Goal: Information Seeking & Learning: Learn about a topic

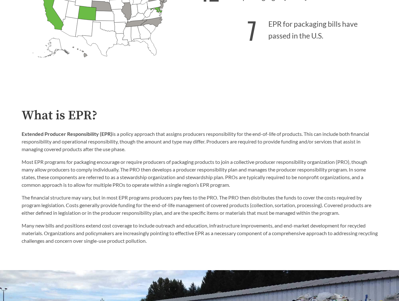
scroll to position [254, 0]
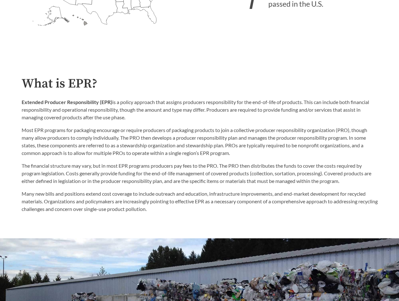
drag, startPoint x: 117, startPoint y: 103, endPoint x: 127, endPoint y: 121, distance: 20.6
click at [127, 121] on p "Extended Producer Responsibility (EPR) is a policy approach that assigns produc…" at bounding box center [200, 109] width 356 height 23
drag, startPoint x: 127, startPoint y: 121, endPoint x: 119, endPoint y: 108, distance: 14.9
copy p "a policy approach that assigns producers responsibility for the end-of-life of …"
click at [152, 115] on p "Extended Producer Responsibility (EPR) is a policy approach that assigns produc…" at bounding box center [200, 109] width 356 height 23
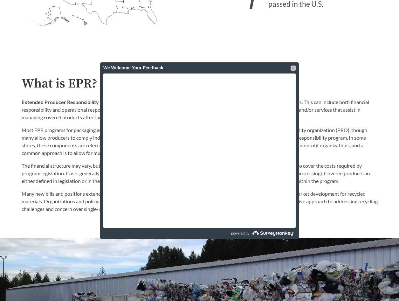
click at [293, 70] on div at bounding box center [293, 67] width 5 height 5
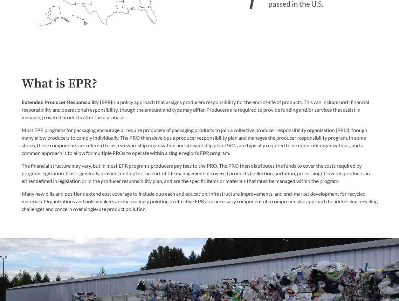
click at [124, 146] on p "Most EPR programs for packaging encourage or require producers of packaging pro…" at bounding box center [200, 141] width 356 height 31
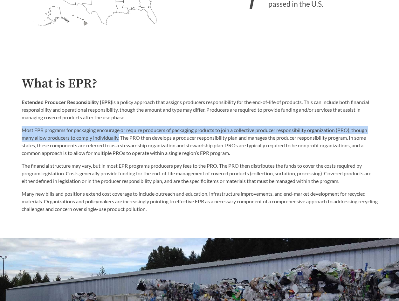
drag, startPoint x: 22, startPoint y: 132, endPoint x: 120, endPoint y: 140, distance: 98.5
click at [120, 140] on p "Most EPR programs for packaging encourage or require producers of packaging pro…" at bounding box center [200, 141] width 356 height 31
copy p "Most EPR programs for packaging encourage or require producers of packaging pro…"
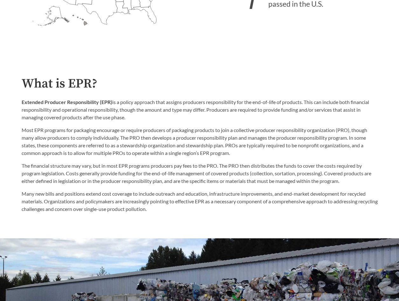
click at [139, 142] on p "Most EPR programs for packaging encourage or require producers of packaging pro…" at bounding box center [200, 141] width 356 height 31
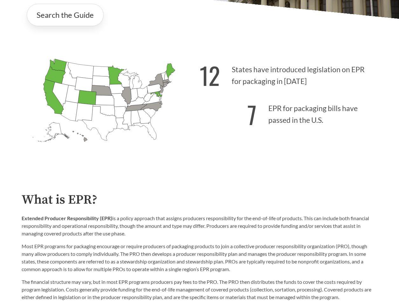
scroll to position [127, 0]
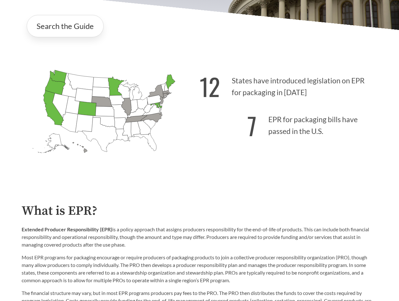
click at [152, 101] on icon "[US_STATE] Introduced:" at bounding box center [154, 100] width 15 height 10
drag, startPoint x: 152, startPoint y: 101, endPoint x: 202, endPoint y: 131, distance: 59.1
click at [202, 131] on p "7 EPR for packaging bills have passed in the U.S." at bounding box center [289, 123] width 178 height 39
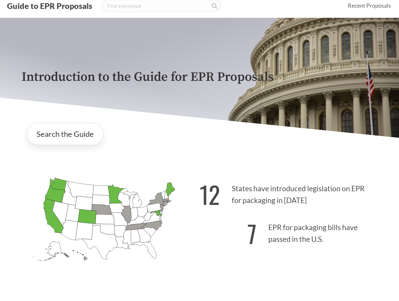
scroll to position [0, 0]
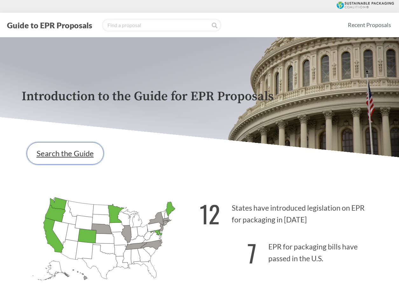
click at [82, 149] on link "Search the Guide" at bounding box center [65, 153] width 77 height 22
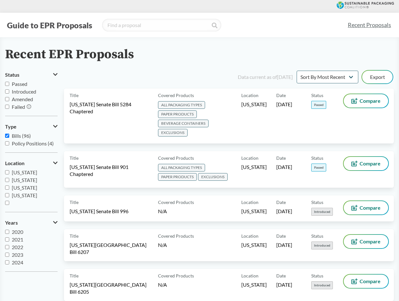
scroll to position [32, 0]
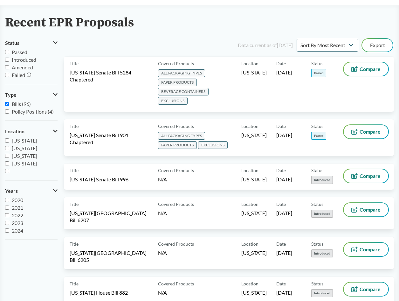
click at [20, 157] on span "[US_STATE]" at bounding box center [24, 156] width 25 height 6
click at [9, 157] on input "[US_STATE]" at bounding box center [7, 156] width 4 height 4
checkbox input "true"
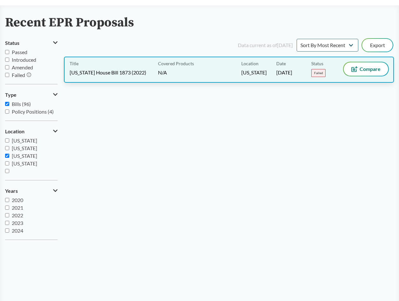
click at [256, 70] on span "[US_STATE]" at bounding box center [253, 72] width 25 height 7
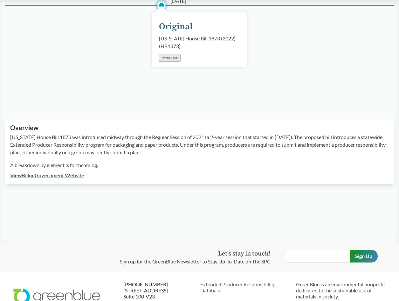
scroll to position [85, 0]
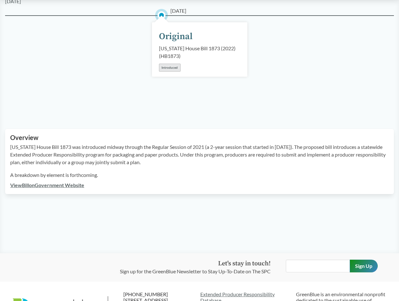
click at [32, 186] on link "View Bill on Government Website" at bounding box center [47, 185] width 74 height 6
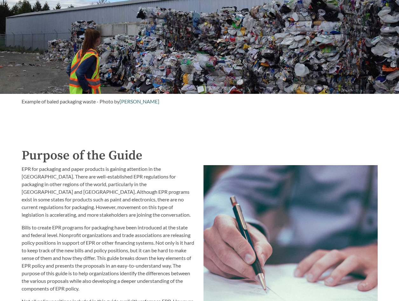
scroll to position [636, 0]
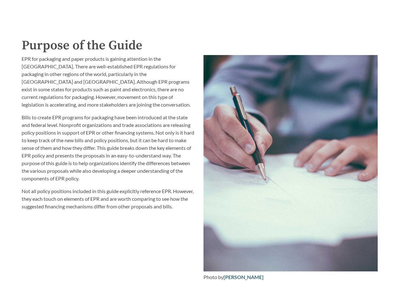
click at [72, 187] on p "Not all policy positions included in this guide explicitly reference EPR. Howev…" at bounding box center [109, 198] width 174 height 23
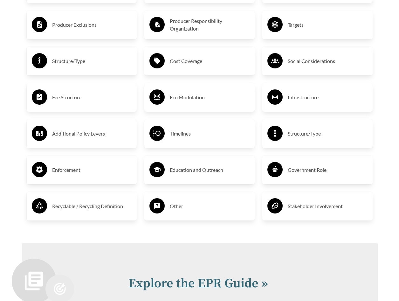
scroll to position [1049, 0]
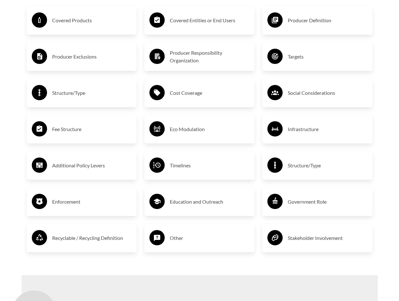
click at [70, 20] on h3 "Covered Products" at bounding box center [92, 20] width 80 height 10
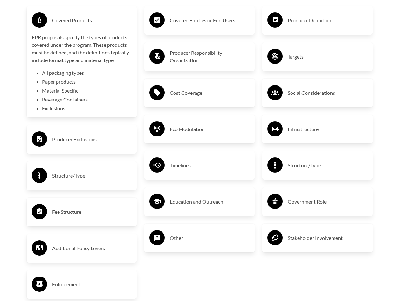
click at [72, 71] on li "All packaging types" at bounding box center [87, 73] width 90 height 8
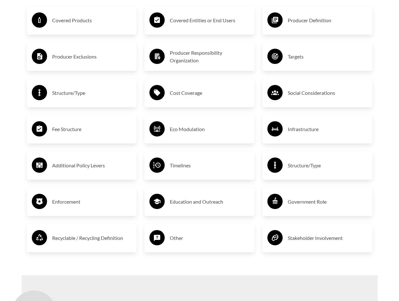
click at [64, 14] on div "Covered Products" at bounding box center [82, 20] width 100 height 18
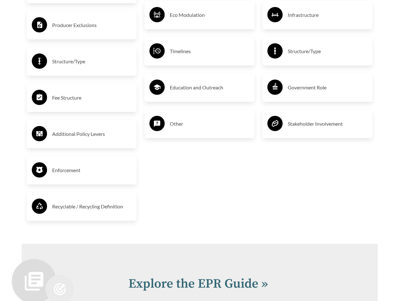
scroll to position [1271, 0]
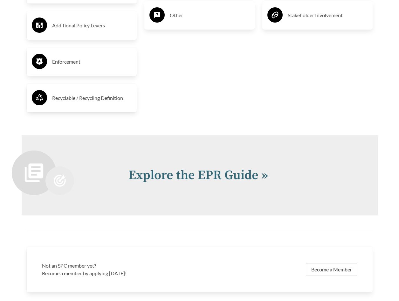
click at [70, 100] on h3 "Recyclable / Recycling Definition" at bounding box center [92, 98] width 80 height 10
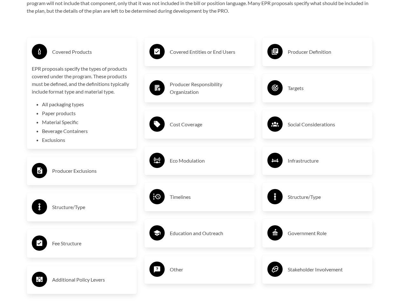
scroll to position [1017, 0]
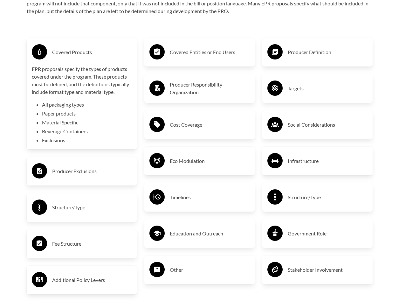
click at [205, 51] on h3 "Covered Entities or End Users" at bounding box center [210, 52] width 80 height 10
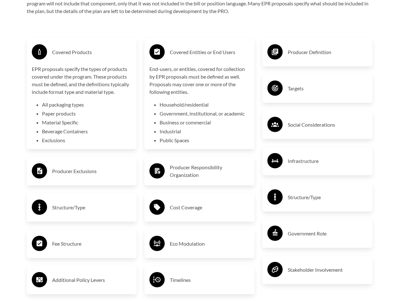
click at [205, 51] on h3 "Covered Entities or End Users" at bounding box center [210, 52] width 80 height 10
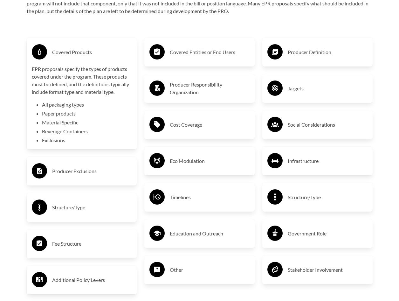
click at [326, 54] on h3 "Producer Definition" at bounding box center [328, 52] width 80 height 10
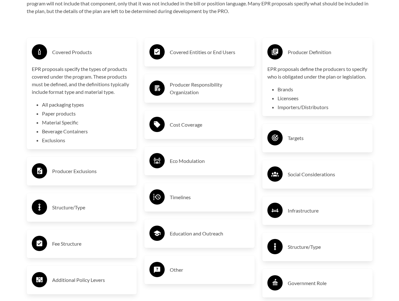
click at [316, 60] on div "Producer Definition" at bounding box center [317, 52] width 100 height 18
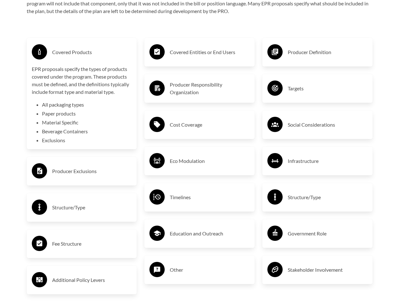
click at [313, 45] on div "Producer Definition" at bounding box center [317, 52] width 100 height 18
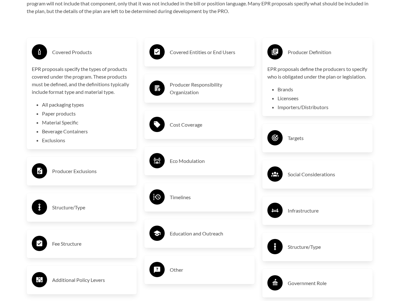
click at [319, 56] on h3 "Producer Definition" at bounding box center [328, 52] width 80 height 10
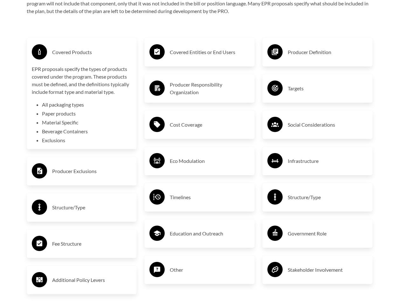
click at [306, 90] on h3 "Targets" at bounding box center [328, 88] width 80 height 10
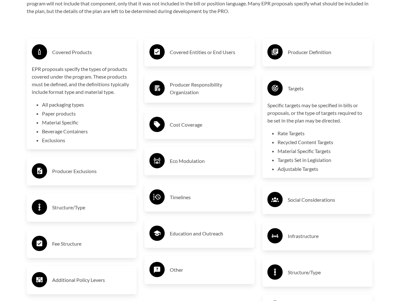
click at [306, 90] on h3 "Targets" at bounding box center [328, 88] width 80 height 10
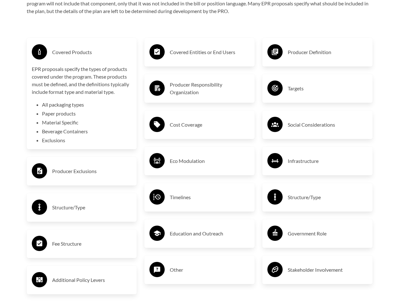
click at [214, 89] on h3 "Producer Responsibility Organization" at bounding box center [210, 88] width 80 height 15
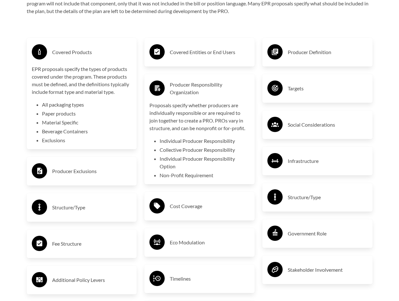
click at [214, 89] on h3 "Producer Responsibility Organization" at bounding box center [210, 88] width 80 height 15
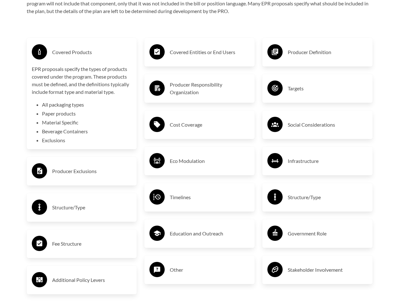
click at [74, 203] on div "Structure/Type" at bounding box center [82, 207] width 100 height 18
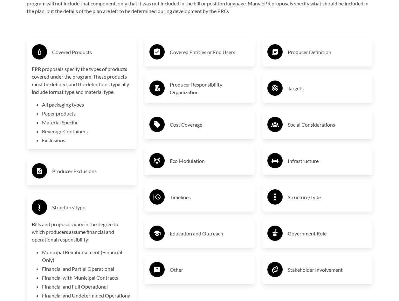
click at [74, 203] on div "Structure/Type" at bounding box center [82, 207] width 100 height 18
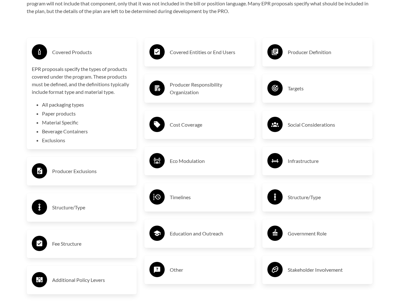
click at [62, 178] on div "Producer Exclusions" at bounding box center [82, 171] width 100 height 18
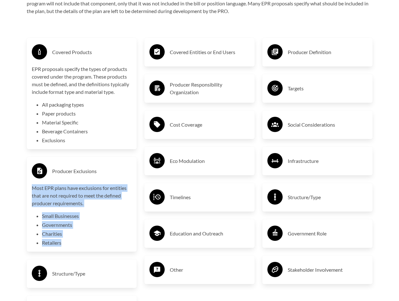
drag, startPoint x: 32, startPoint y: 188, endPoint x: 78, endPoint y: 250, distance: 76.2
click at [78, 250] on div "Producer Exclusions Most EPR plans have exclusions for entities that are not re…" at bounding box center [82, 204] width 110 height 95
copy div "Most EPR plans have exclusions for entities that are not required to meet the d…"
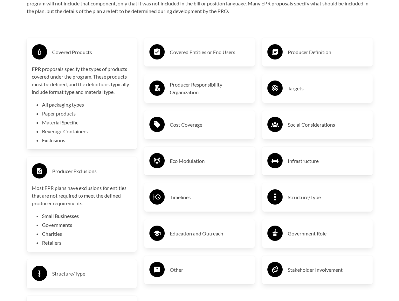
click at [116, 140] on li "Exclusions" at bounding box center [87, 140] width 90 height 8
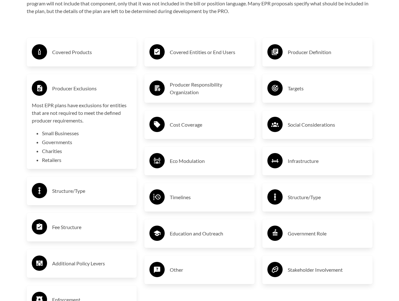
click at [88, 57] on h3 "Covered Products" at bounding box center [92, 52] width 80 height 10
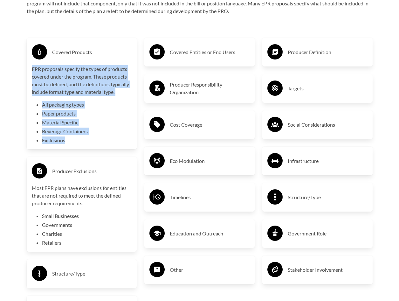
drag, startPoint x: 30, startPoint y: 68, endPoint x: 115, endPoint y: 140, distance: 111.2
click at [115, 140] on div "Covered Products EPR proposals specify the types of products covered under the …" at bounding box center [82, 93] width 110 height 111
copy div "EPR proposals specify the types of products covered under the program. These pr…"
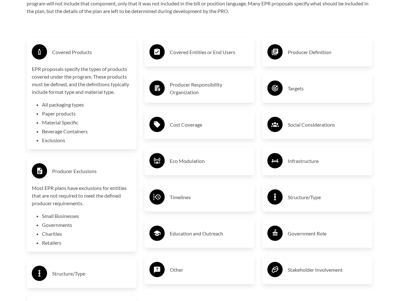
click at [20, 187] on div "Purpose of the Guide EPR for packaging and paper products is gaining attention …" at bounding box center [200, 170] width 366 height 1030
click at [194, 194] on h3 "Timelines" at bounding box center [210, 197] width 80 height 10
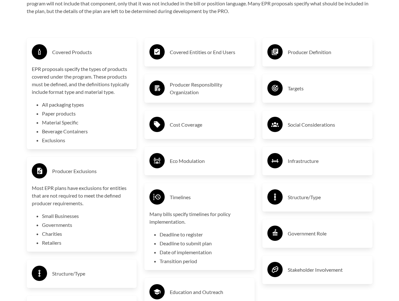
click at [194, 194] on h3 "Timelines" at bounding box center [210, 197] width 80 height 10
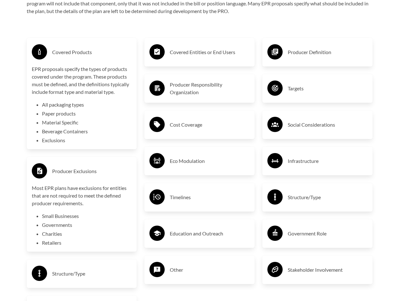
click at [194, 144] on div "Covered Entities or End Users Producer Responsibility Organization Cost Coverag…" at bounding box center [199, 271] width 118 height 490
click at [198, 159] on h3 "Eco Modulation" at bounding box center [210, 161] width 80 height 10
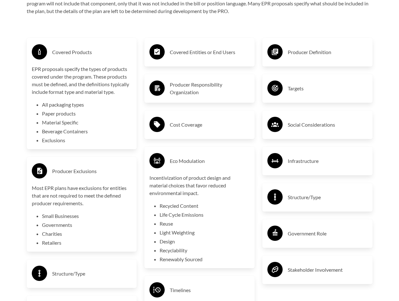
click at [198, 159] on h3 "Eco Modulation" at bounding box center [210, 161] width 80 height 10
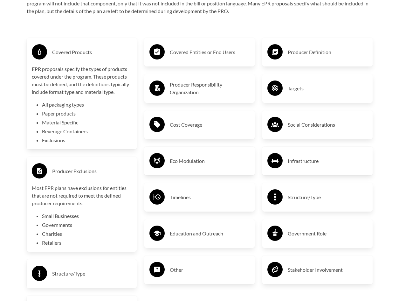
click at [318, 196] on h3 "Structure/Type" at bounding box center [328, 197] width 80 height 10
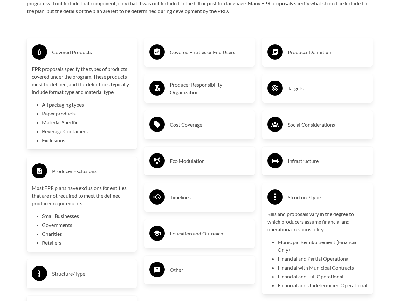
click at [318, 196] on h3 "Structure/Type" at bounding box center [328, 197] width 80 height 10
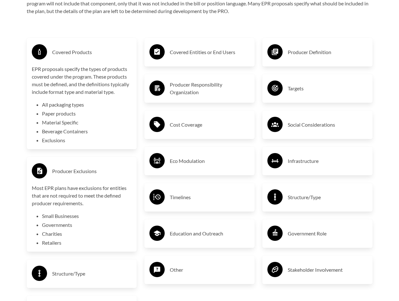
click at [198, 60] on div "Covered Entities or End Users" at bounding box center [199, 52] width 100 height 18
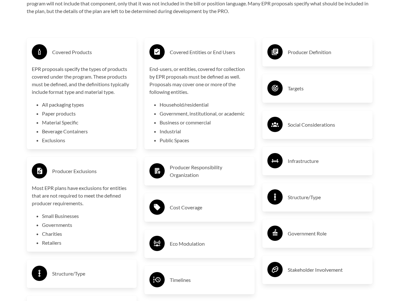
click at [197, 60] on div "Covered Entities or End Users" at bounding box center [199, 52] width 100 height 18
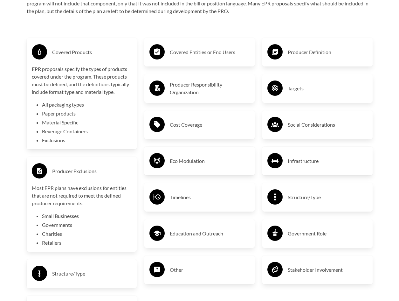
click at [194, 95] on h3 "Producer Responsibility Organization" at bounding box center [210, 88] width 80 height 15
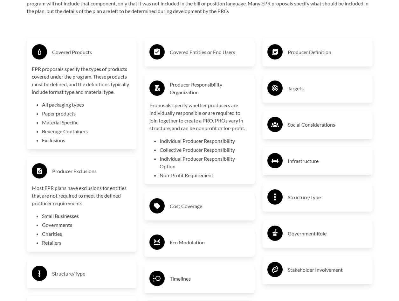
click at [194, 95] on h3 "Producer Responsibility Organization" at bounding box center [210, 88] width 80 height 15
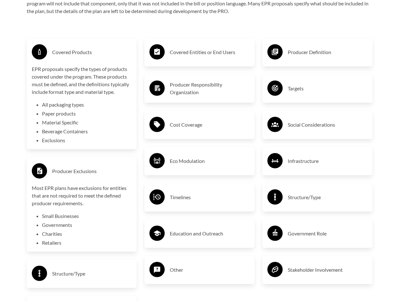
click at [188, 133] on div "Cost Coverage" at bounding box center [199, 124] width 100 height 18
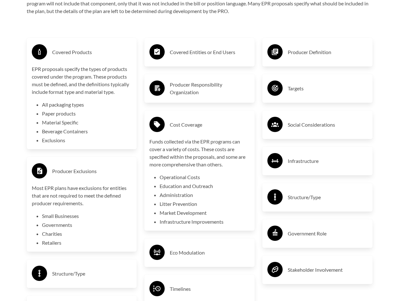
scroll to position [1049, 0]
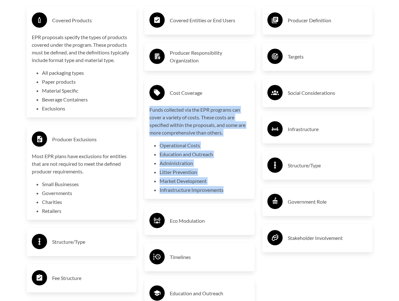
drag, startPoint x: 148, startPoint y: 108, endPoint x: 241, endPoint y: 192, distance: 124.7
click at [241, 192] on div "Cost Coverage Funds collected via the EPR programs can cover a variety of costs…" at bounding box center [199, 139] width 110 height 120
drag, startPoint x: 241, startPoint y: 192, endPoint x: 210, endPoint y: 178, distance: 33.6
copy div "Funds collected via the EPR programs can cover a variety of costs. These costs …"
click at [215, 172] on li "Litter Prevention" at bounding box center [205, 172] width 90 height 8
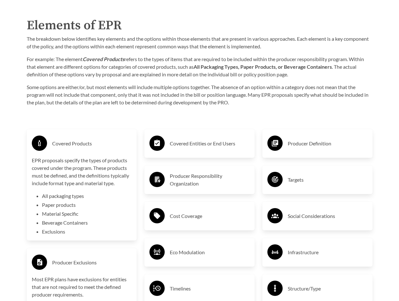
scroll to position [1017, 0]
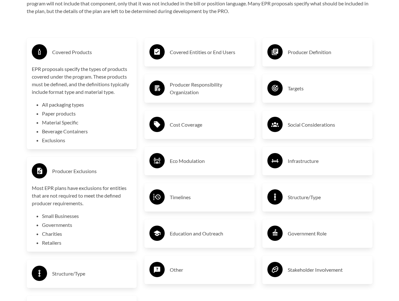
click at [216, 82] on h3 "Producer Responsibility Organization" at bounding box center [210, 88] width 80 height 15
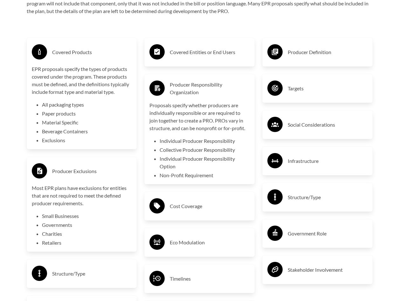
click at [184, 95] on h3 "Producer Responsibility Organization" at bounding box center [210, 88] width 80 height 15
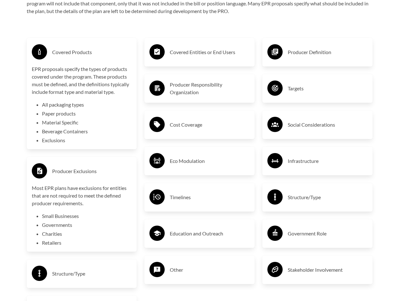
click at [189, 61] on div "Covered Entities or End Users" at bounding box center [199, 52] width 100 height 18
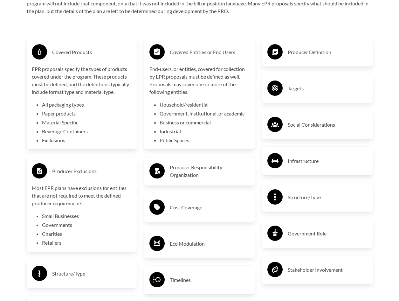
click at [195, 53] on h3 "Covered Entities or End Users" at bounding box center [210, 52] width 80 height 10
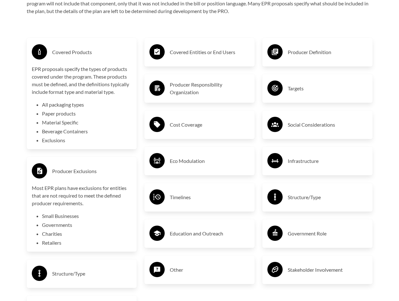
click at [375, 57] on div "Producer Definition Targets Social Considerations Infrastructure Structure/Type…" at bounding box center [317, 271] width 118 height 490
click at [325, 55] on h3 "Producer Definition" at bounding box center [328, 52] width 80 height 10
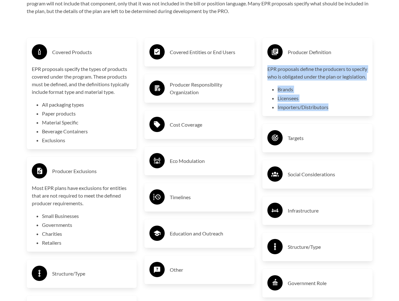
drag, startPoint x: 268, startPoint y: 70, endPoint x: 350, endPoint y: 121, distance: 96.8
click at [350, 116] on div "Producer Definition EPR proposals define the producers to specify who is obliga…" at bounding box center [317, 77] width 110 height 78
copy div "EPR proposals define the producers to specify who is obligated under the plan o…"
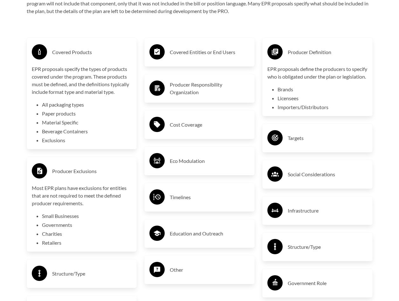
click at [126, 31] on div "Covered Products EPR proposals specify the types of products covered under the …" at bounding box center [82, 271] width 118 height 490
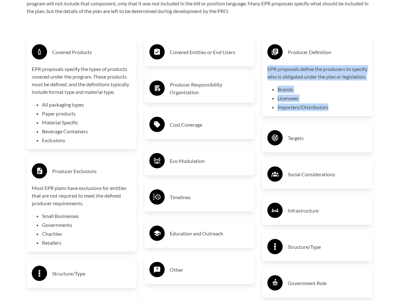
drag, startPoint x: 269, startPoint y: 70, endPoint x: 348, endPoint y: 118, distance: 92.7
click at [348, 111] on div "EPR proposals define the producers to specify who is obligated under the plan o…" at bounding box center [317, 88] width 100 height 46
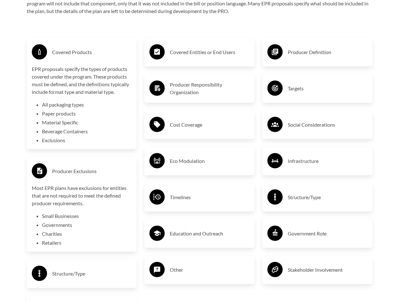
click at [300, 57] on h3 "Producer Definition" at bounding box center [328, 52] width 80 height 10
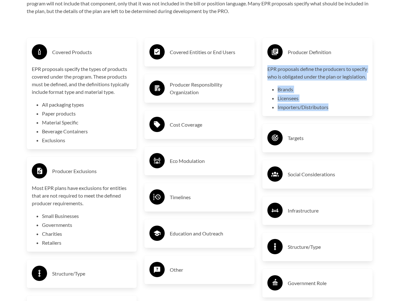
drag, startPoint x: 266, startPoint y: 67, endPoint x: 349, endPoint y: 120, distance: 98.7
click at [349, 116] on div "Producer Definition EPR proposals define the producers to specify who is obliga…" at bounding box center [317, 77] width 110 height 78
drag, startPoint x: 349, startPoint y: 120, endPoint x: 290, endPoint y: 98, distance: 62.9
copy div "EPR proposals define the producers to specify who is obligated under the plan o…"
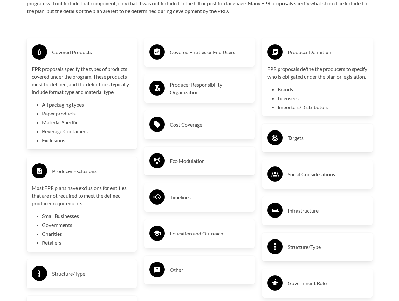
click at [329, 183] on div "Social Considerations" at bounding box center [317, 174] width 100 height 18
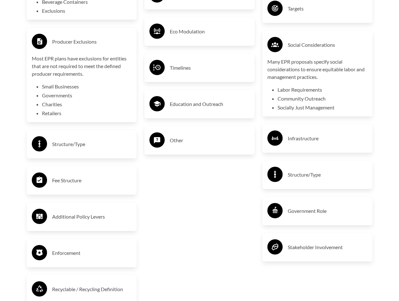
scroll to position [1208, 0]
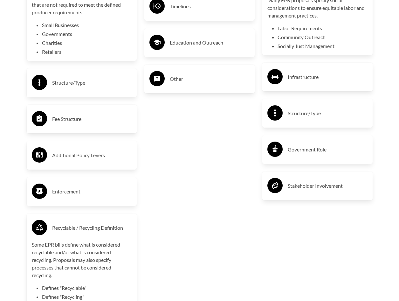
click at [301, 82] on h3 "Infrastructure" at bounding box center [328, 77] width 80 height 10
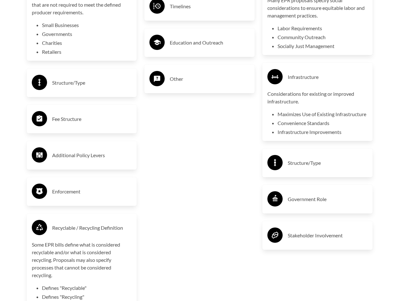
click at [302, 82] on h3 "Infrastructure" at bounding box center [328, 77] width 80 height 10
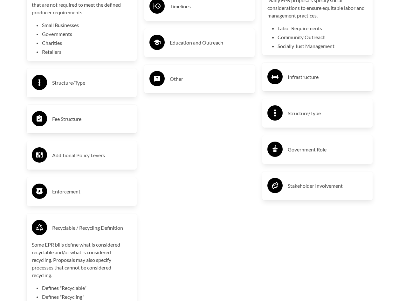
click at [310, 154] on h3 "Government Role" at bounding box center [328, 149] width 80 height 10
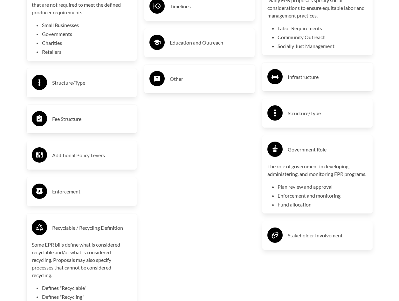
click at [306, 240] on h3 "Stakeholder Involvement" at bounding box center [328, 235] width 80 height 10
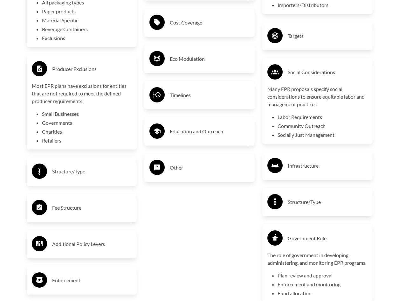
scroll to position [1112, 0]
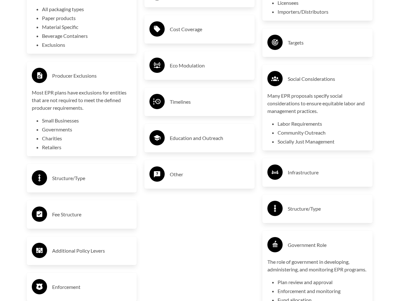
click at [187, 176] on h3 "Other" at bounding box center [210, 174] width 80 height 10
click at [188, 176] on h3 "Other" at bounding box center [210, 174] width 80 height 10
click at [194, 143] on h3 "Education and Outreach" at bounding box center [210, 138] width 80 height 10
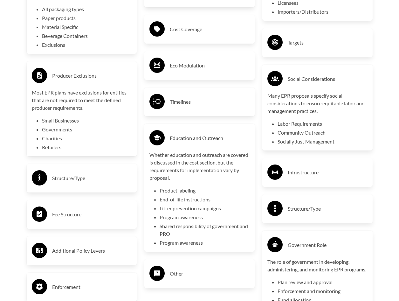
click at [194, 143] on h3 "Education and Outreach" at bounding box center [210, 138] width 80 height 10
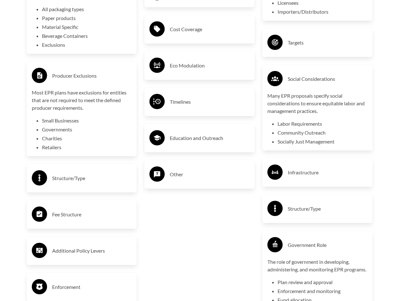
click at [190, 110] on div "Timelines" at bounding box center [199, 101] width 100 height 18
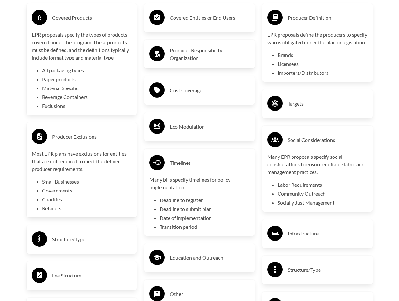
scroll to position [1049, 0]
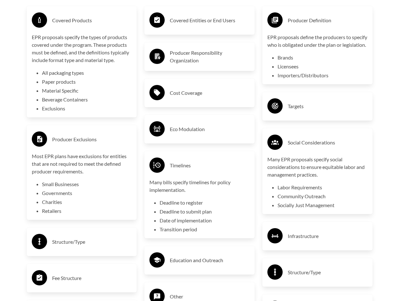
click at [190, 127] on h3 "Eco Modulation" at bounding box center [210, 129] width 80 height 10
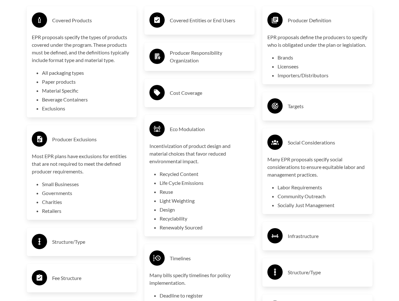
click at [189, 79] on div "Covered Entities or End Users Producer Responsibility Organization Cost Coverag…" at bounding box center [199, 240] width 118 height 490
click at [190, 92] on h3 "Cost Coverage" at bounding box center [210, 93] width 80 height 10
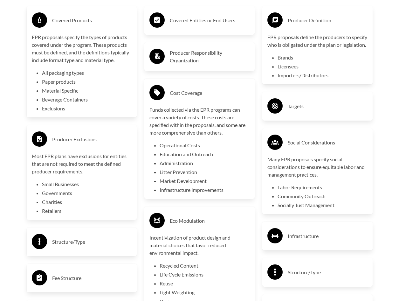
click at [189, 93] on h3 "Cost Coverage" at bounding box center [210, 93] width 80 height 10
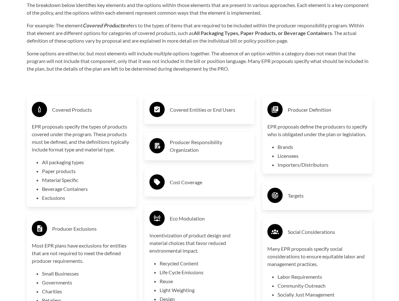
scroll to position [954, 0]
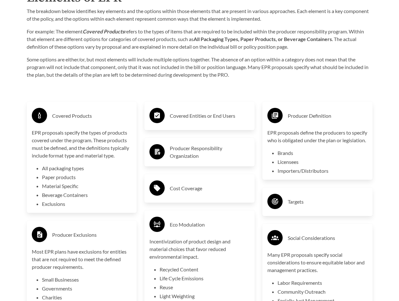
click at [181, 112] on h3 "Covered Entities or End Users" at bounding box center [210, 116] width 80 height 10
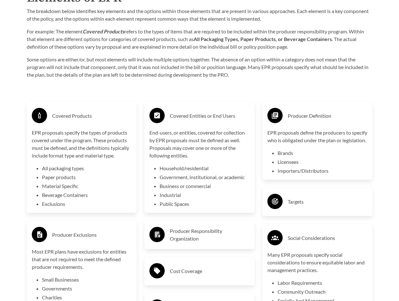
click at [181, 112] on h3 "Covered Entities or End Users" at bounding box center [210, 116] width 80 height 10
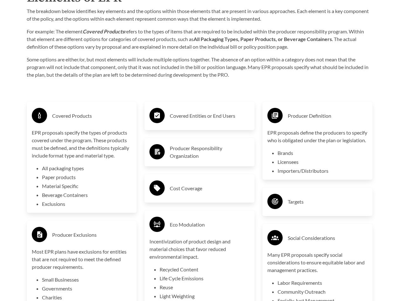
click at [188, 154] on h3 "Producer Responsibility Organization" at bounding box center [210, 151] width 80 height 15
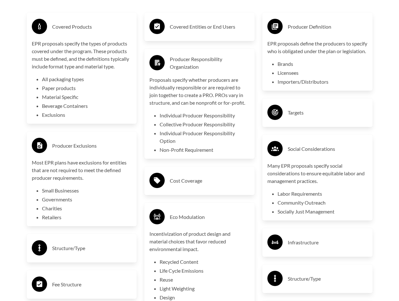
scroll to position [1049, 0]
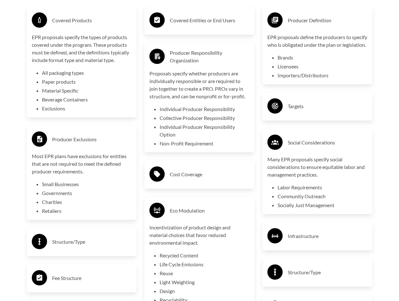
click at [189, 174] on h3 "Cost Coverage" at bounding box center [210, 174] width 80 height 10
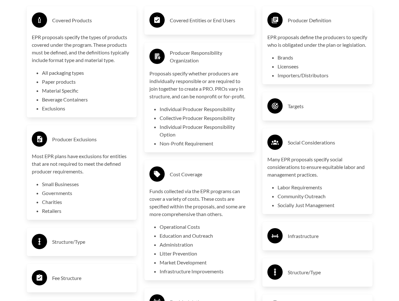
click at [189, 171] on h3 "Cost Coverage" at bounding box center [210, 174] width 80 height 10
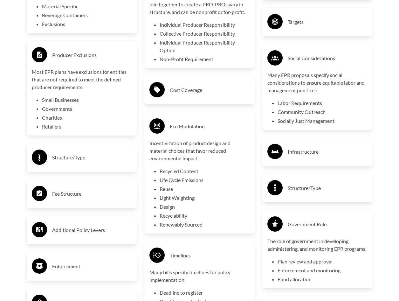
scroll to position [1144, 0]
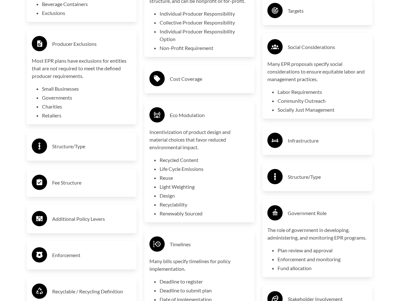
click at [192, 115] on h3 "Eco Modulation" at bounding box center [210, 115] width 80 height 10
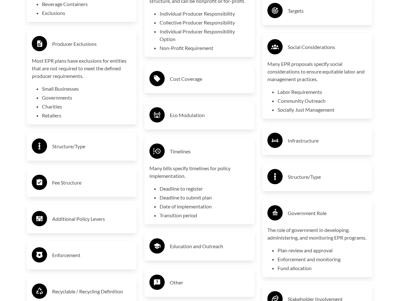
click at [190, 155] on h3 "Timelines" at bounding box center [210, 151] width 80 height 10
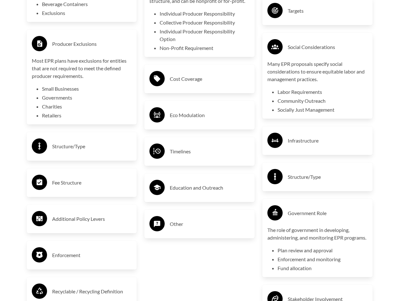
click at [191, 155] on h3 "Timelines" at bounding box center [210, 151] width 80 height 10
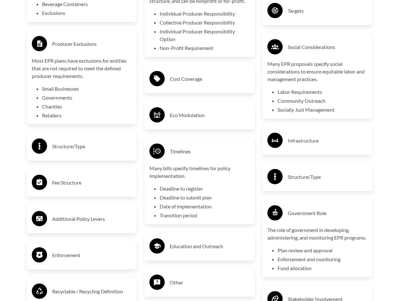
click at [97, 190] on div "Fee Structure" at bounding box center [82, 182] width 100 height 18
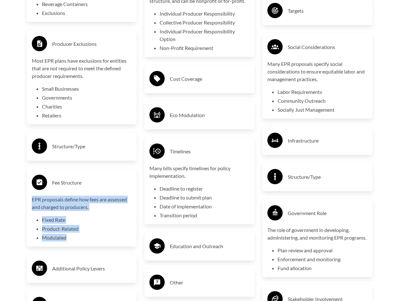
drag, startPoint x: 31, startPoint y: 200, endPoint x: 118, endPoint y: 240, distance: 95.0
click at [118, 240] on div "EPR proposals define how fees are assessed and charged to producers. Fixed Rate…" at bounding box center [82, 218] width 100 height 46
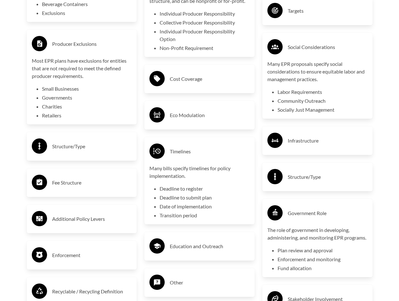
copy div "EPR proposals define how fees are assessed and charged to producers. Fixed Rate…"
click at [72, 177] on div "Fee Structure" at bounding box center [82, 182] width 100 height 18
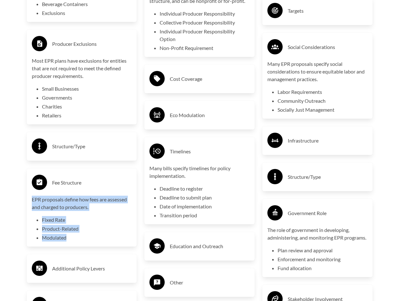
drag, startPoint x: 31, startPoint y: 200, endPoint x: 83, endPoint y: 240, distance: 65.4
click at [83, 240] on div "EPR proposals define how fees are assessed and charged to producers. Fixed Rate…" at bounding box center [82, 218] width 100 height 46
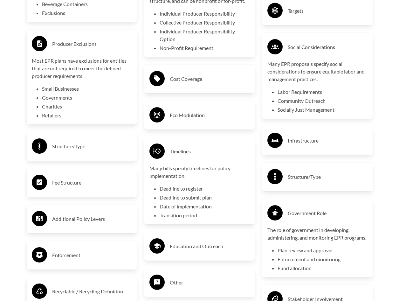
click at [53, 190] on div "Fee Structure" at bounding box center [82, 182] width 100 height 18
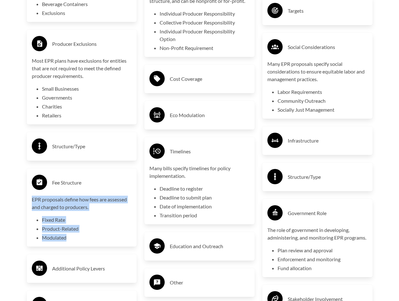
drag, startPoint x: 31, startPoint y: 200, endPoint x: 80, endPoint y: 236, distance: 60.9
click at [80, 236] on div "Fee Structure EPR proposals define how fees are assessed and charged to produce…" at bounding box center [82, 207] width 110 height 78
drag, startPoint x: 80, startPoint y: 236, endPoint x: 56, endPoint y: 231, distance: 25.1
copy div "EPR proposals define how fees are assessed and charged to producers. Fixed Rate…"
click at [17, 226] on div "Purpose of the Guide EPR for packaging and paper products is gaining attention …" at bounding box center [200, 67] width 366 height 1080
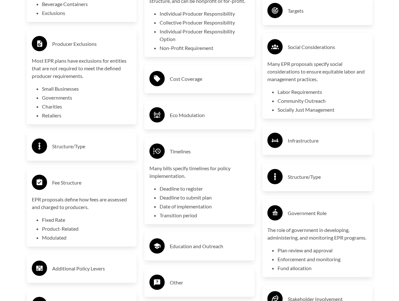
scroll to position [1271, 0]
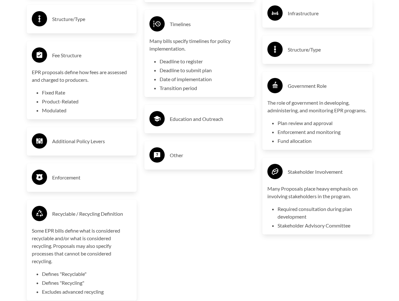
click at [113, 181] on h3 "Enforcement" at bounding box center [92, 177] width 80 height 10
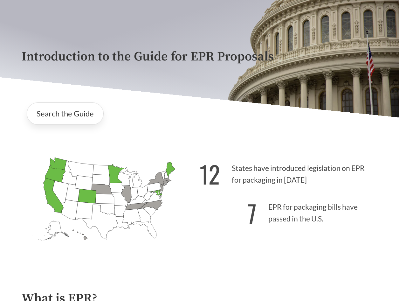
scroll to position [0, 0]
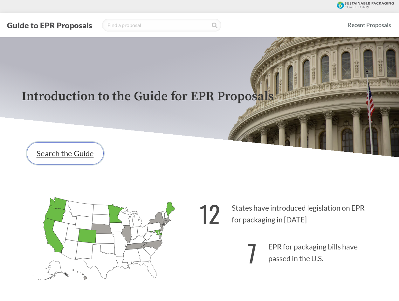
click at [79, 154] on link "Search the Guide" at bounding box center [65, 153] width 77 height 22
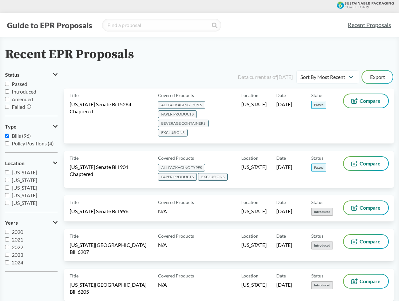
scroll to position [137, 0]
click at [22, 187] on span "[US_STATE]" at bounding box center [24, 187] width 25 height 6
click at [9, 187] on input "[US_STATE]" at bounding box center [7, 187] width 4 height 4
checkbox input "true"
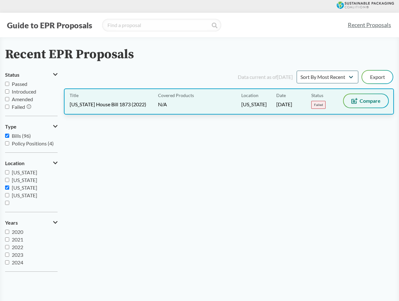
click at [376, 96] on button "Compare" at bounding box center [366, 100] width 44 height 13
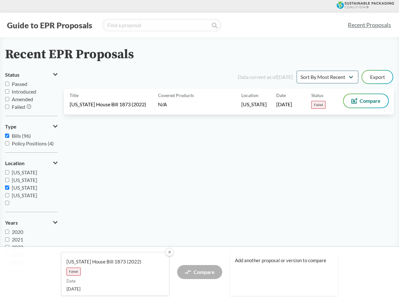
click at [167, 250] on button "✕" at bounding box center [169, 252] width 8 height 8
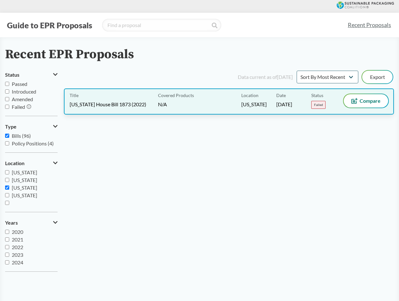
click at [266, 109] on div "Location [US_STATE]" at bounding box center [258, 101] width 35 height 15
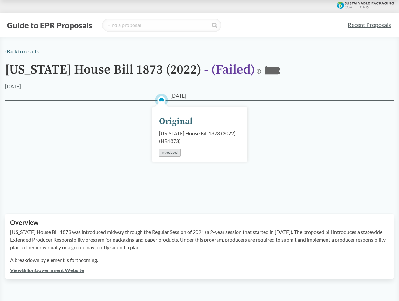
click at [177, 154] on div "Introduced" at bounding box center [170, 152] width 22 height 8
click at [219, 140] on div "[US_STATE] House Bill 1873 (2022) ( HB1873 )" at bounding box center [199, 136] width 81 height 15
drag, startPoint x: 159, startPoint y: 97, endPoint x: 220, endPoint y: 99, distance: 60.7
click at [220, 99] on div "‹ Back to results [US_STATE] House Bill 1873 (2022) - ( Failed ) PA [DATE] [DAT…" at bounding box center [199, 162] width 399 height 231
drag, startPoint x: 220, startPoint y: 99, endPoint x: 288, endPoint y: 121, distance: 71.9
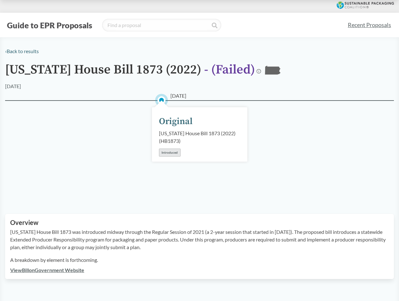
click at [288, 121] on div "[DATE] Original [US_STATE] House Bill 1873 (2022) ( HB1873 ) Introduced" at bounding box center [199, 149] width 389 height 98
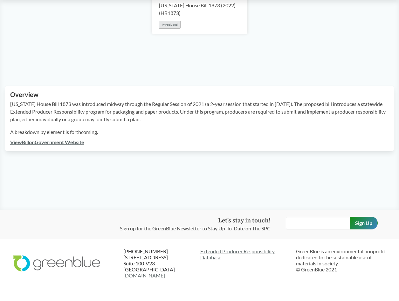
scroll to position [117, 0]
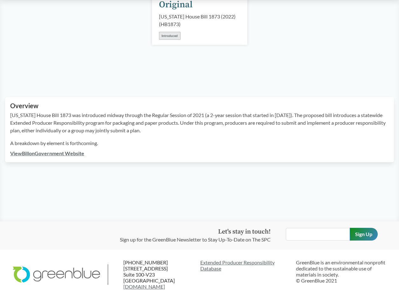
click at [57, 154] on link "View Bill on Government Website" at bounding box center [47, 153] width 74 height 6
